Goal: Contribute content: Add original content to the website for others to see

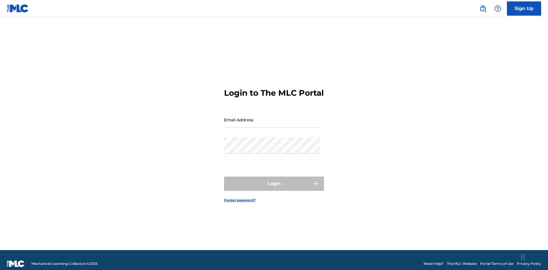
scroll to position [7, 0]
click at [272, 117] on input "Email Address" at bounding box center [272, 120] width 96 height 16
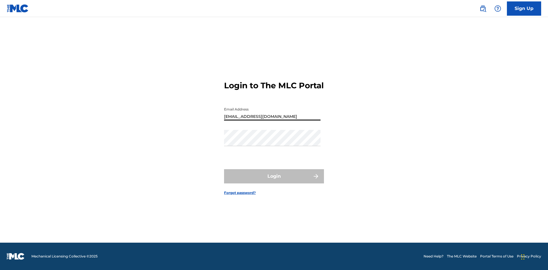
type input "[EMAIL_ADDRESS][DOMAIN_NAME]"
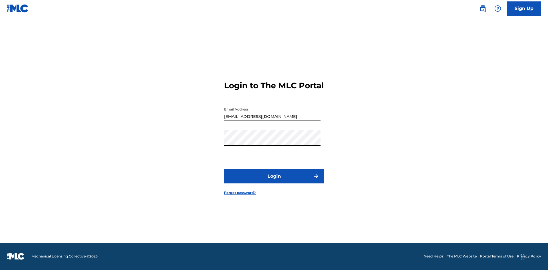
click at [274, 181] on button "Login" at bounding box center [274, 176] width 100 height 14
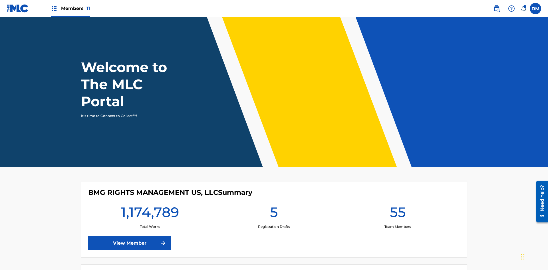
scroll to position [25, 0]
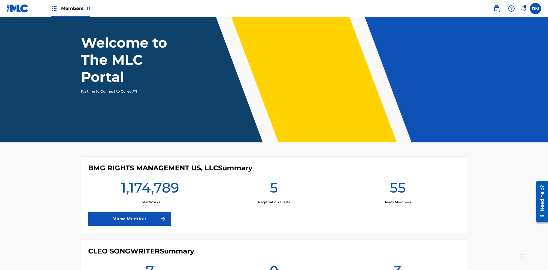
click at [70, 8] on span "Members 11" at bounding box center [75, 8] width 29 height 7
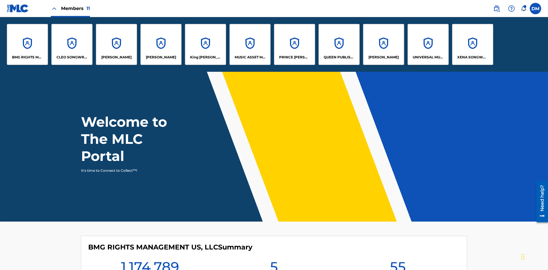
click at [428, 57] on p "UNIVERSAL MUSIC PUB GROUP" at bounding box center [428, 57] width 31 height 5
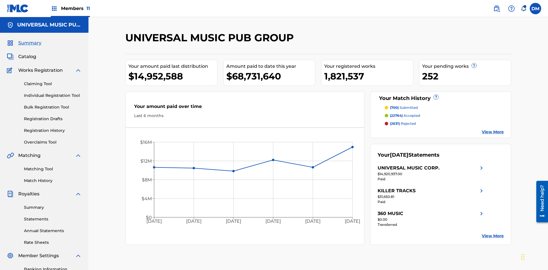
click at [53, 93] on link "Individual Registration Tool" at bounding box center [53, 96] width 58 height 6
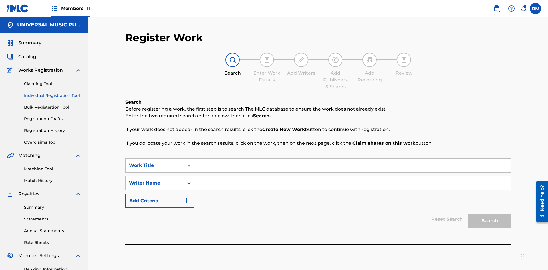
click at [352, 159] on input "Search Form" at bounding box center [352, 166] width 316 height 14
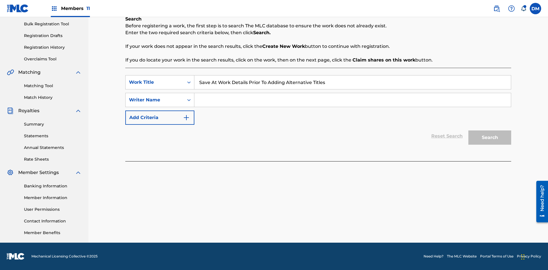
type input "Save At Work Details Prior To Adding Alternative Titles"
click at [352, 100] on input "Search Form" at bounding box center [352, 100] width 316 height 14
type input "QWERTYUIOP"
click at [490, 138] on button "Search" at bounding box center [489, 138] width 43 height 14
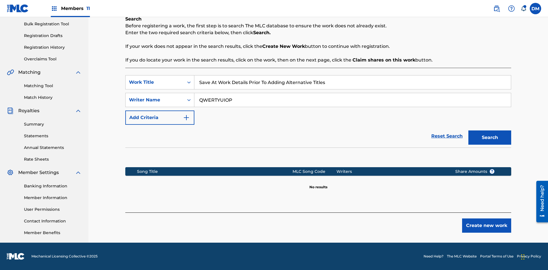
click at [486, 226] on button "Create new work" at bounding box center [486, 226] width 49 height 14
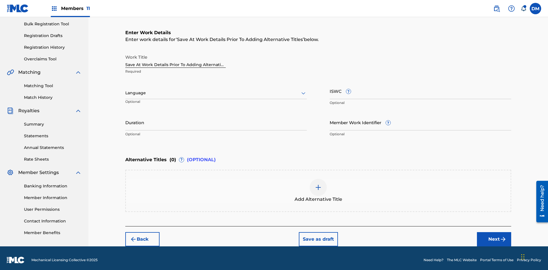
click at [216, 119] on input "Duration" at bounding box center [215, 122] width 181 height 16
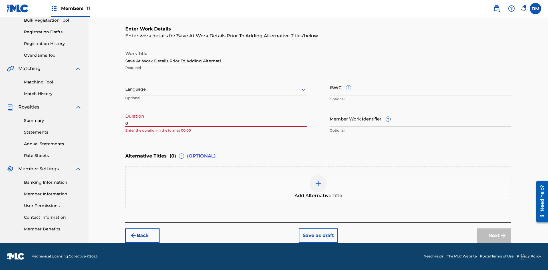
click at [216, 119] on input "0" at bounding box center [215, 119] width 181 height 16
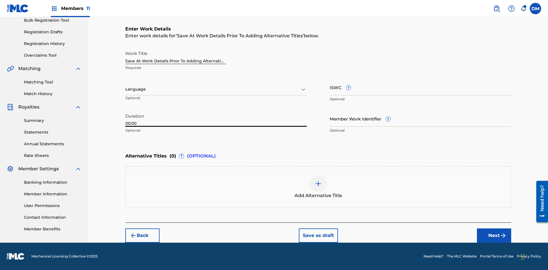
type input "00:00"
click at [303, 90] on icon at bounding box center [303, 89] width 7 height 7
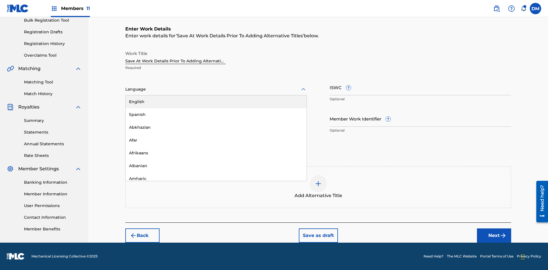
click at [216, 140] on div "Afar" at bounding box center [216, 140] width 181 height 13
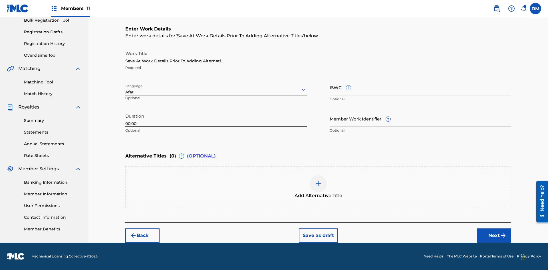
click at [420, 119] on input "Member Work Identifier ?" at bounding box center [419, 119] width 181 height 16
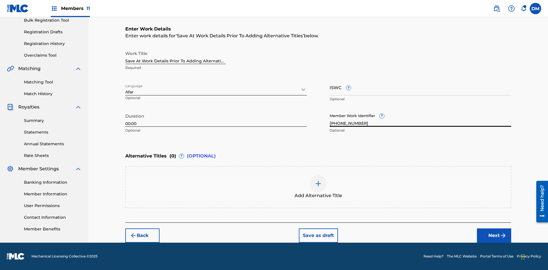
type input "[PHONE_NUMBER]"
click at [420, 87] on input "ISWC ?" at bounding box center [419, 87] width 181 height 16
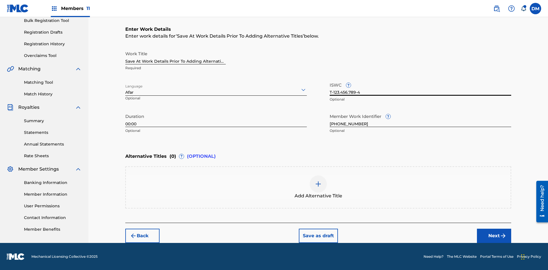
type input "T-123.456.789-4"
click at [318, 236] on button "Save as draft" at bounding box center [318, 236] width 39 height 14
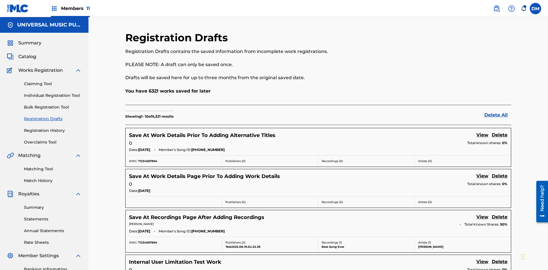
click at [482, 132] on link "View" at bounding box center [482, 136] width 12 height 8
